Goal: Information Seeking & Learning: Learn about a topic

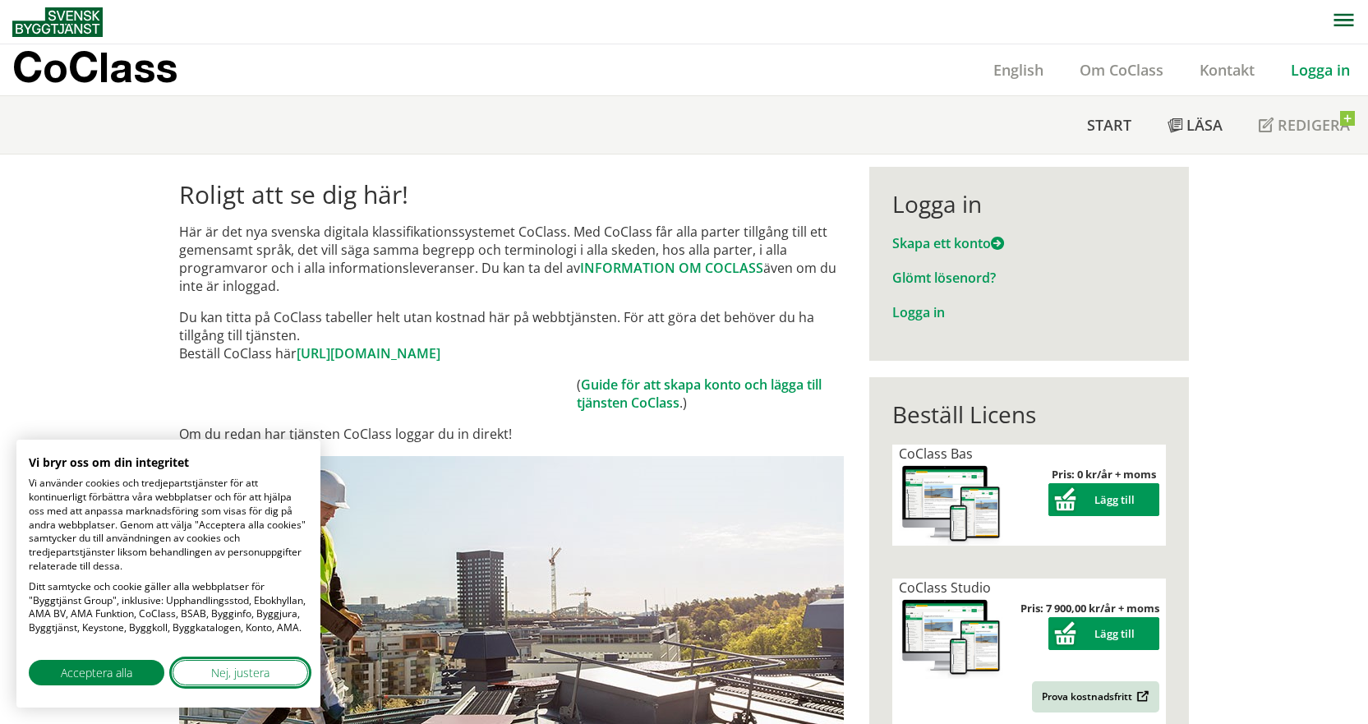
click at [227, 670] on span "Nej, justera" at bounding box center [240, 672] width 58 height 17
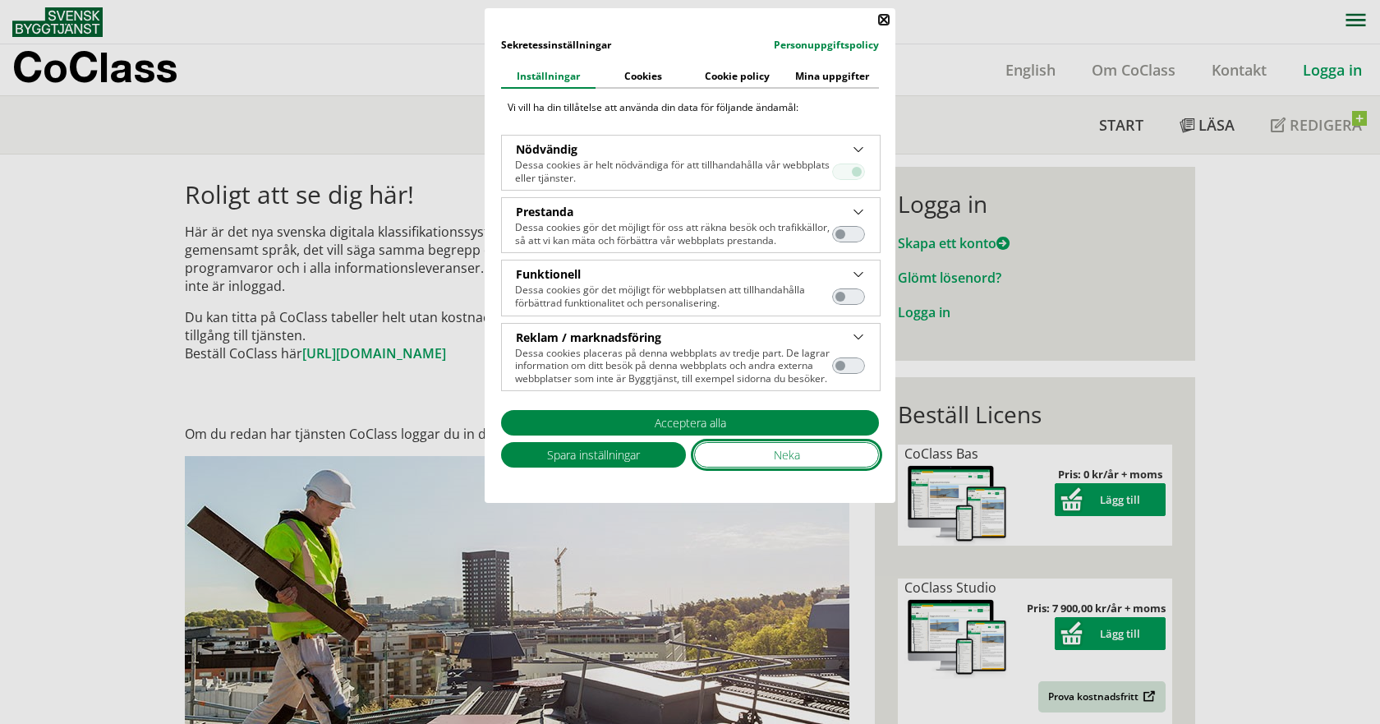
click at [740, 454] on button "Neka" at bounding box center [786, 454] width 185 height 25
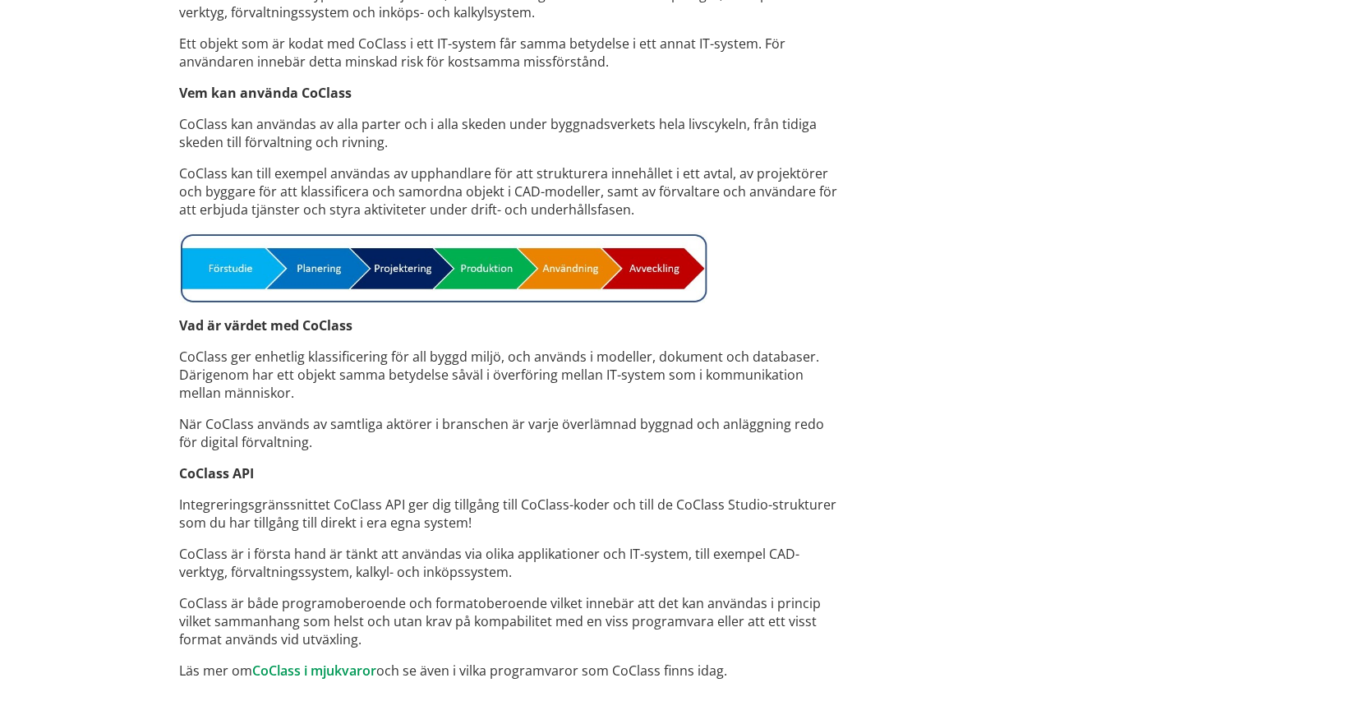
scroll to position [1178, 0]
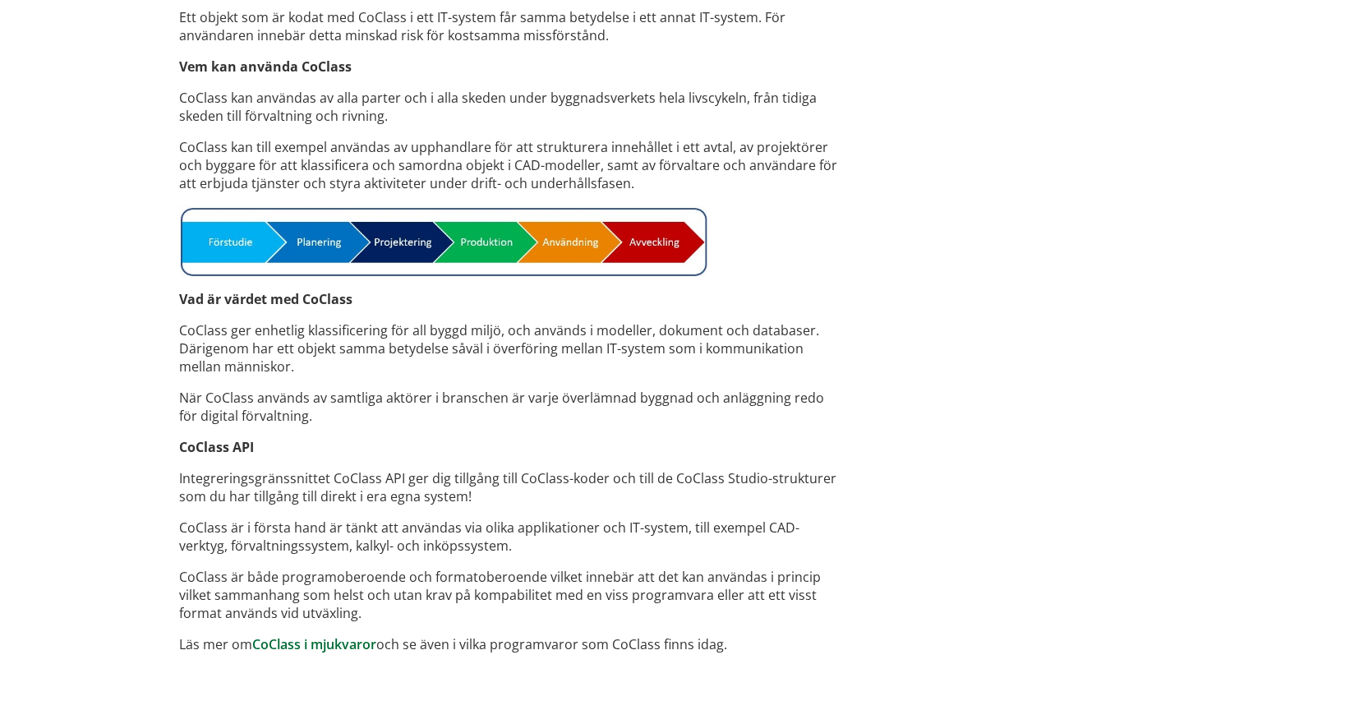
click at [338, 642] on link "CoClass i mjukvaror" at bounding box center [314, 644] width 124 height 18
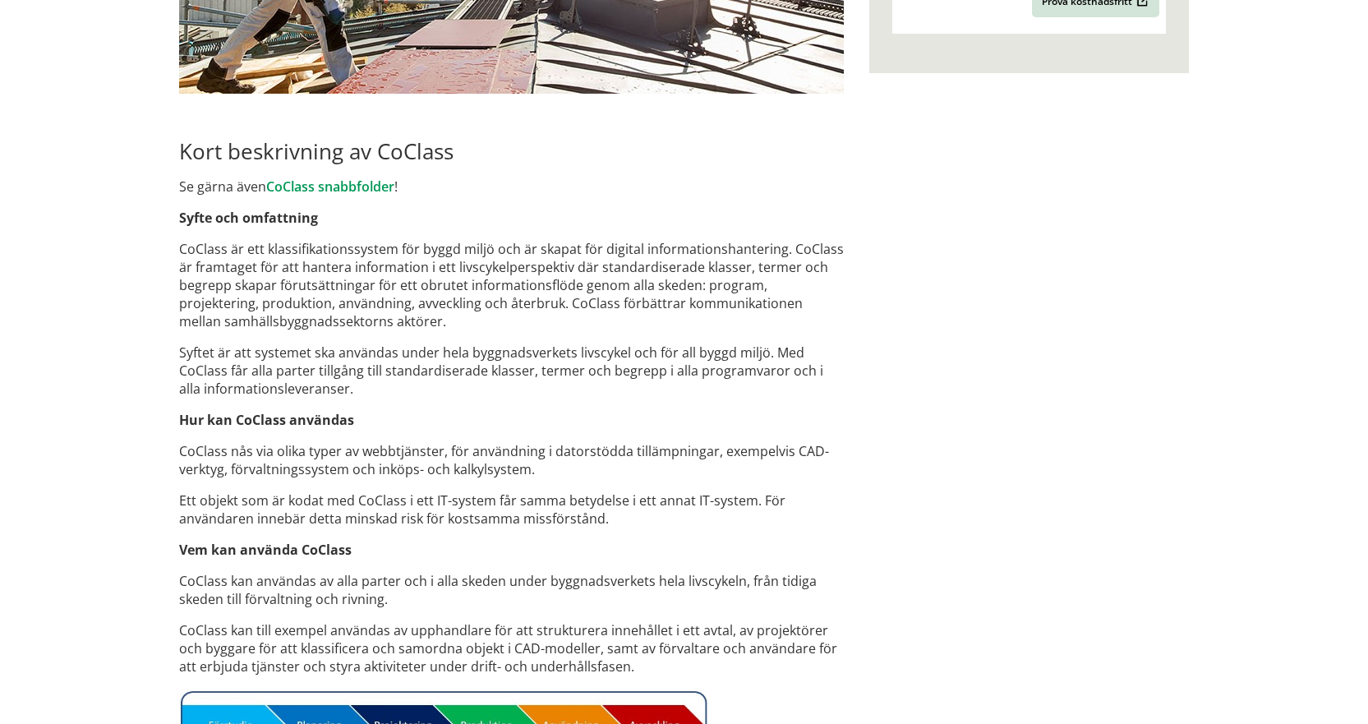
scroll to position [685, 0]
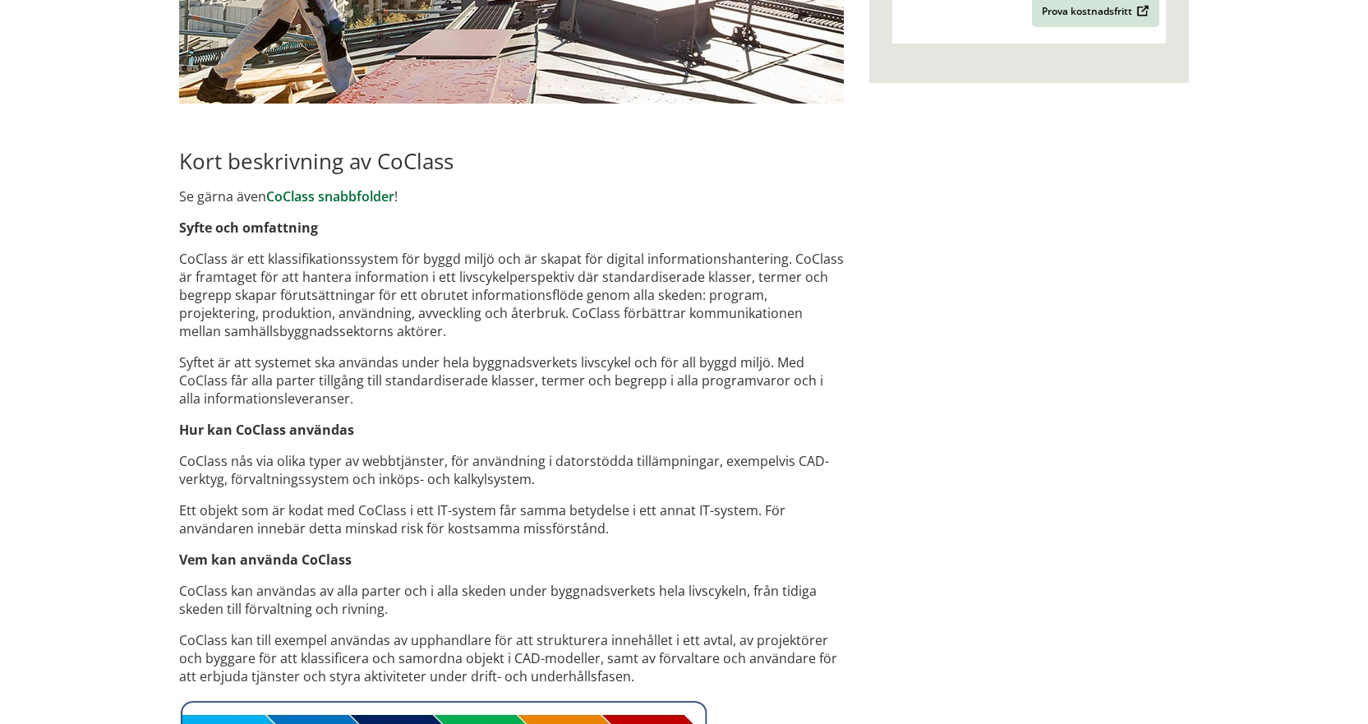
click at [332, 194] on link "CoClass snabbfolder" at bounding box center [330, 196] width 128 height 18
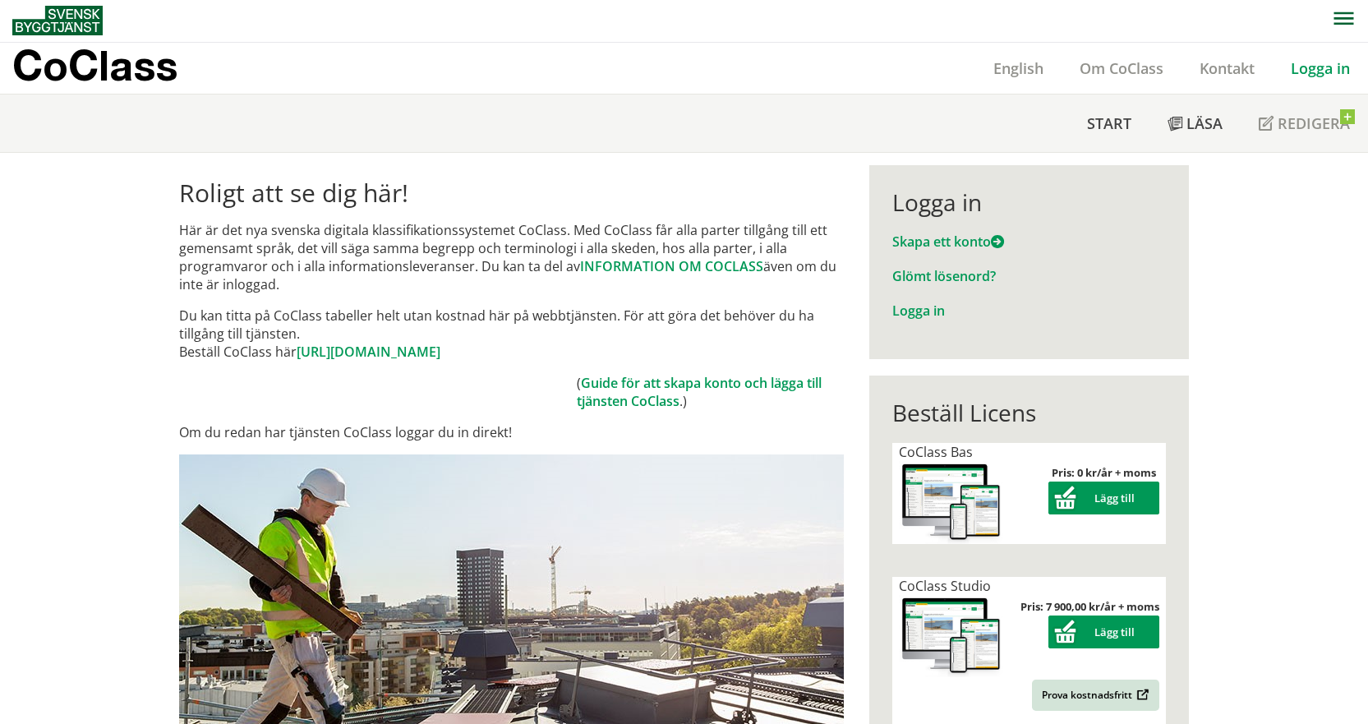
scroll to position [0, 0]
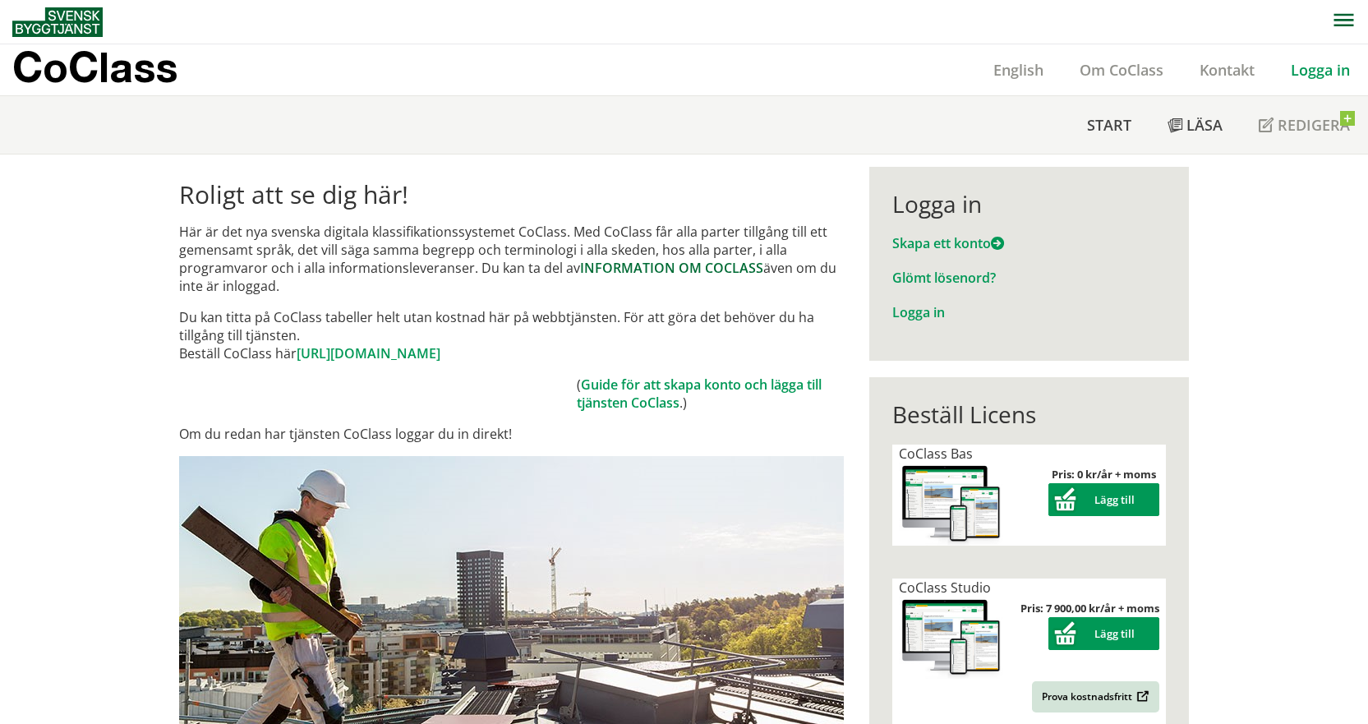
click at [670, 269] on link "INFORMATION OM COCLASS" at bounding box center [671, 268] width 183 height 18
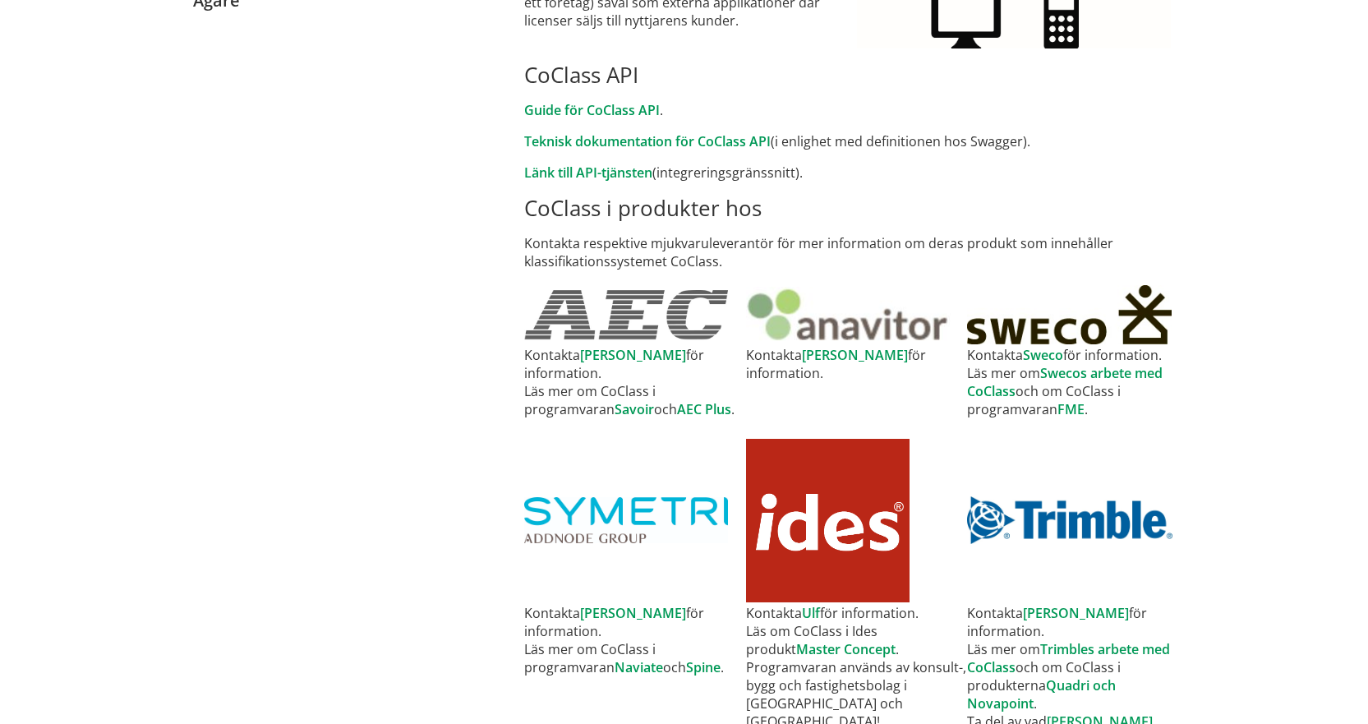
scroll to position [470, 0]
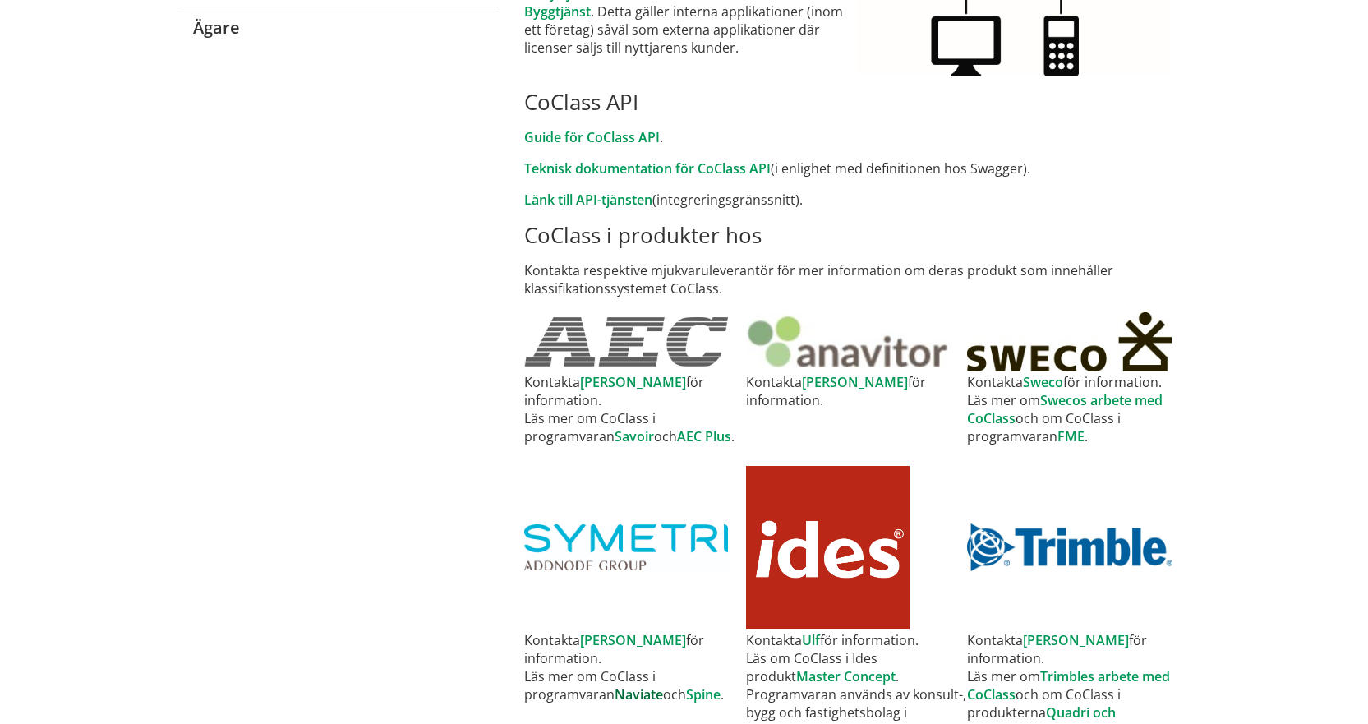
click at [626, 685] on link "Naviate" at bounding box center [639, 694] width 48 height 18
click at [707, 427] on link "AEC Plus" at bounding box center [704, 436] width 54 height 18
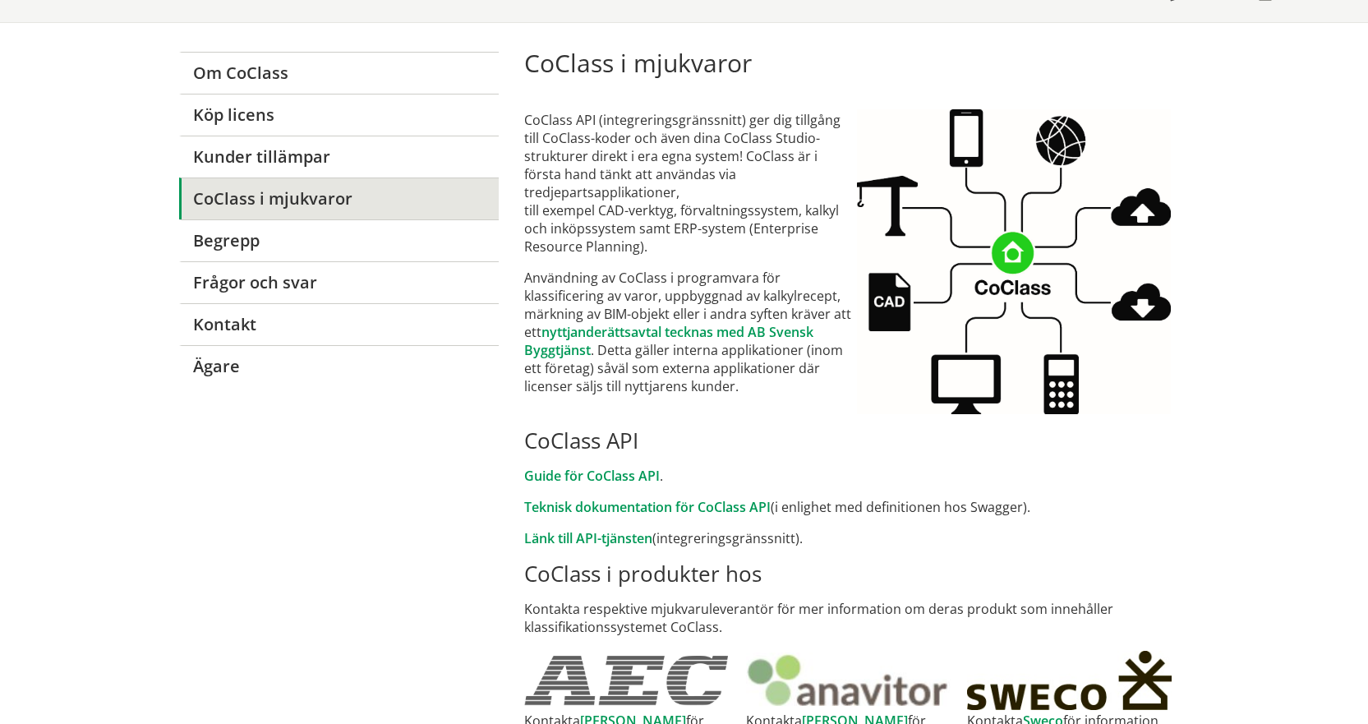
scroll to position [59, 0]
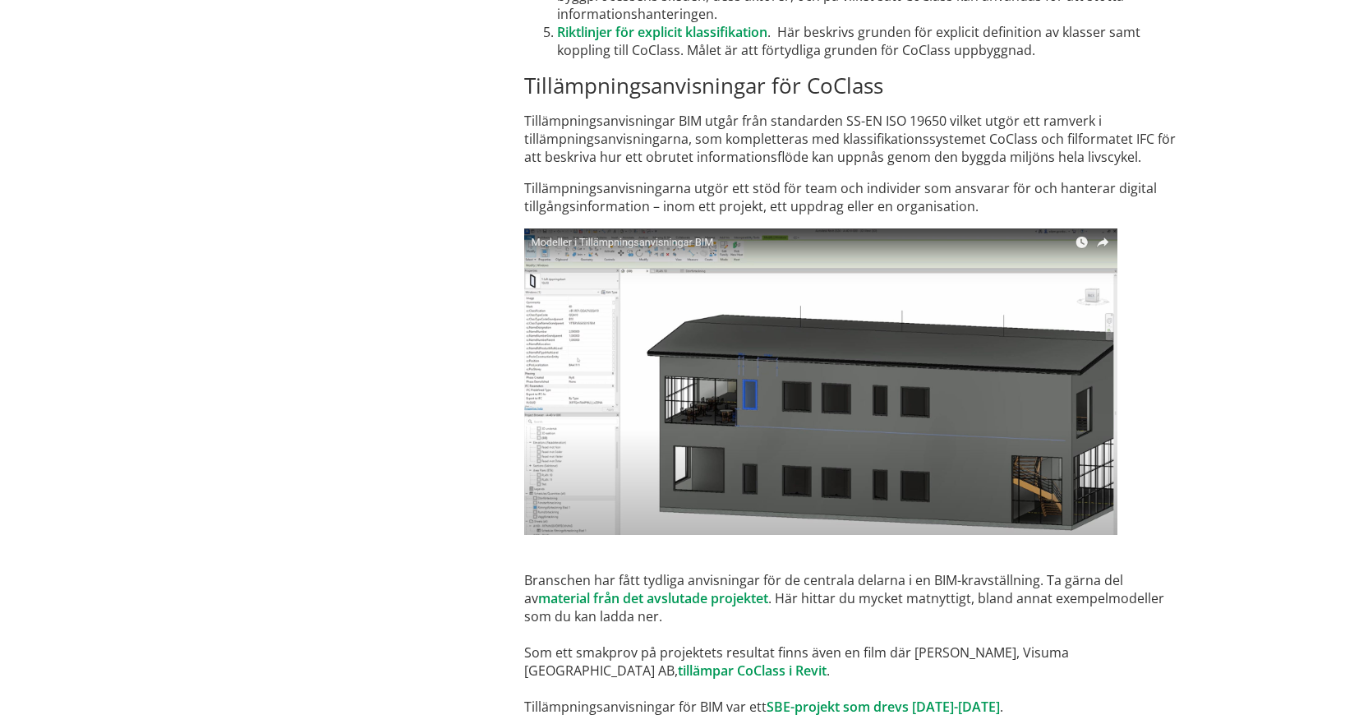
scroll to position [9771, 0]
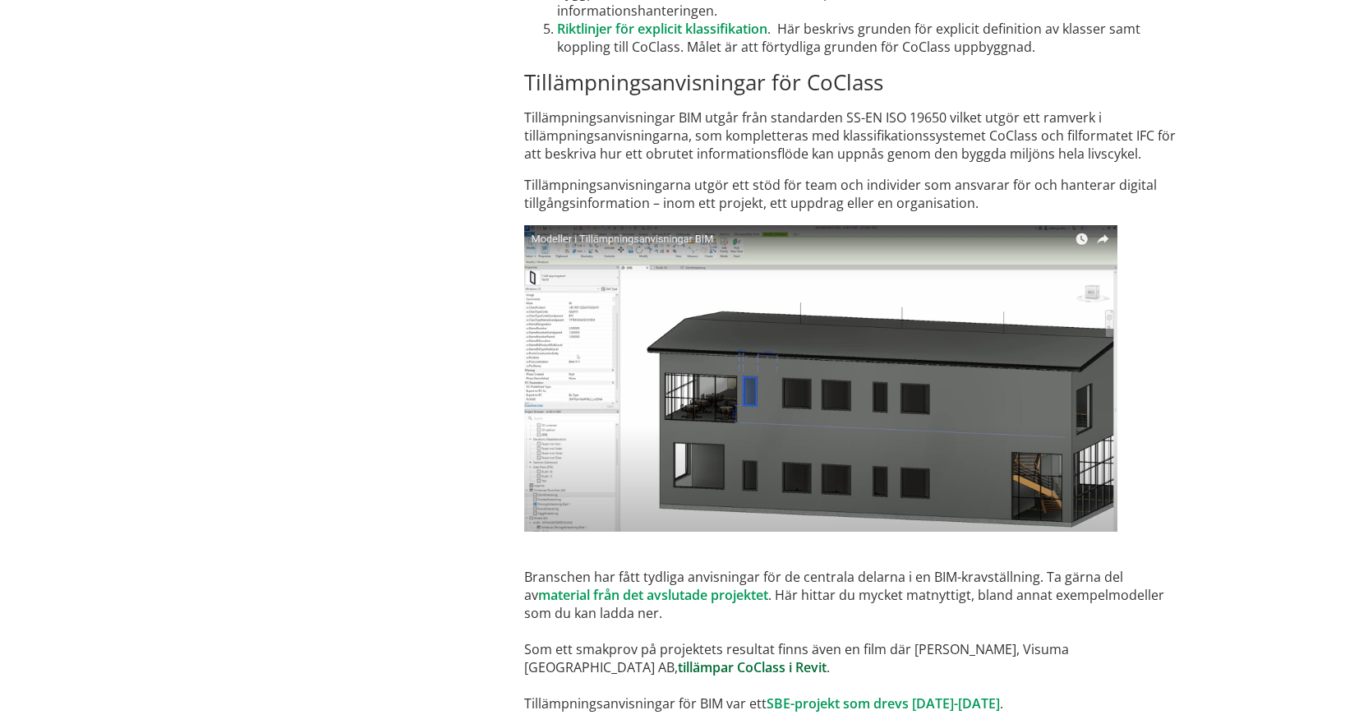
click at [678, 658] on link "tillämpar CoClass i Revit" at bounding box center [752, 667] width 149 height 18
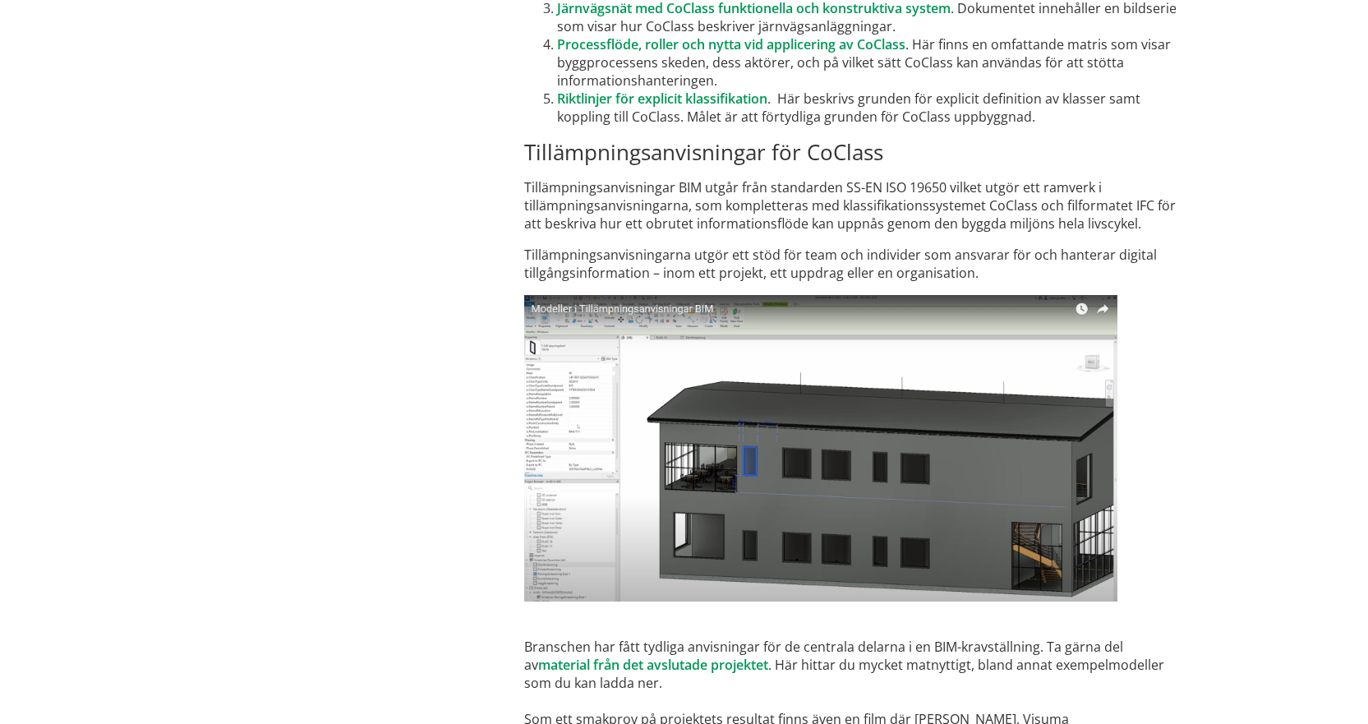
scroll to position [9606, 0]
